Goal: Navigation & Orientation: Find specific page/section

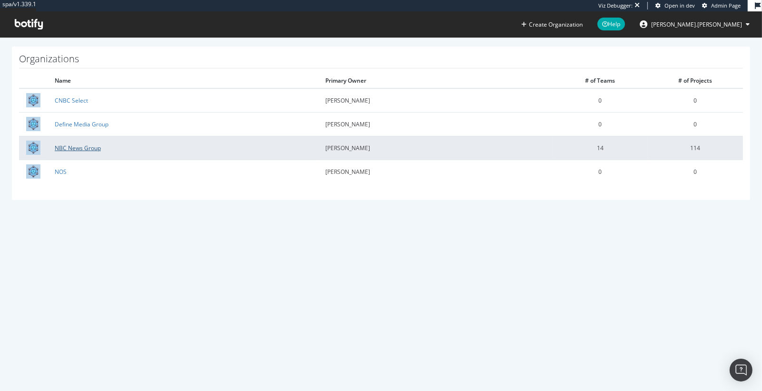
click at [92, 147] on link "NBC News Group" at bounding box center [78, 148] width 46 height 8
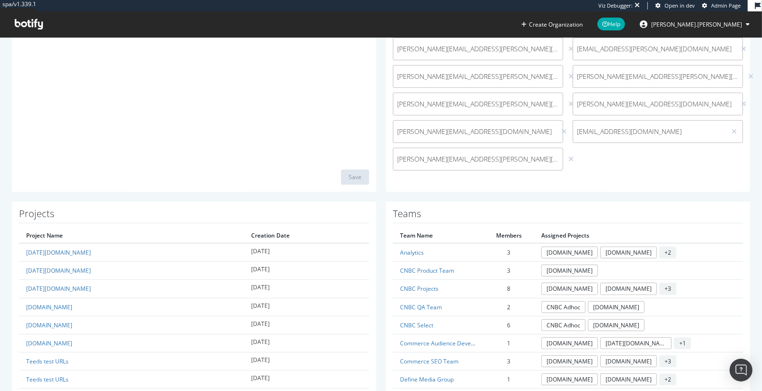
scroll to position [446, 0]
